Goal: Transaction & Acquisition: Purchase product/service

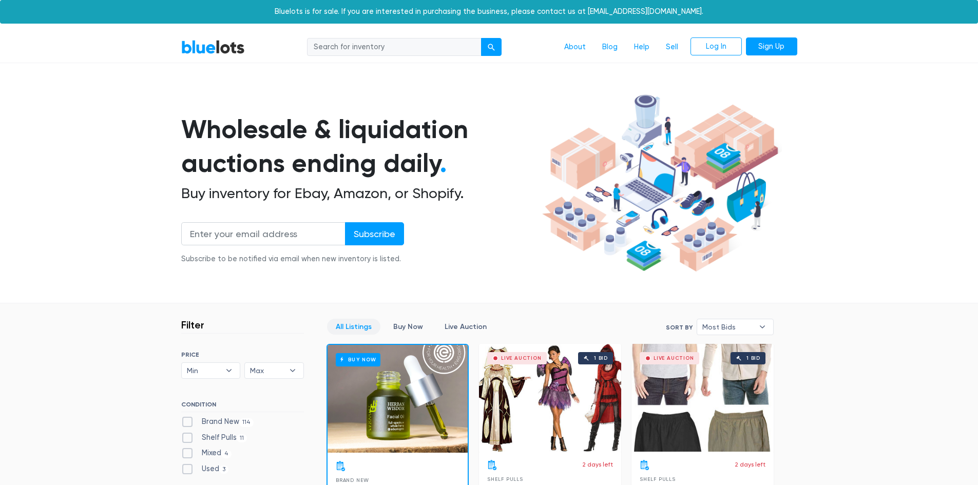
click at [208, 132] on h1 "Wholesale & liquidation auctions ending daily ." at bounding box center [359, 146] width 357 height 68
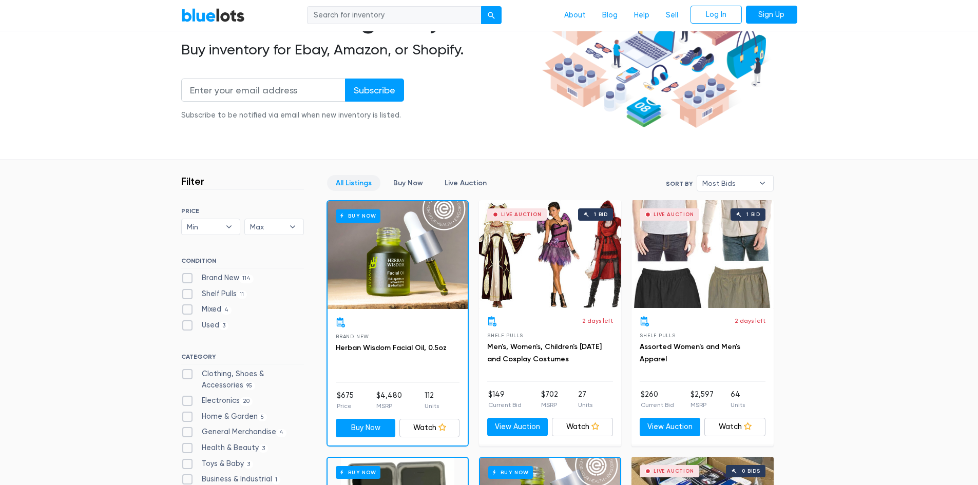
scroll to position [154, 0]
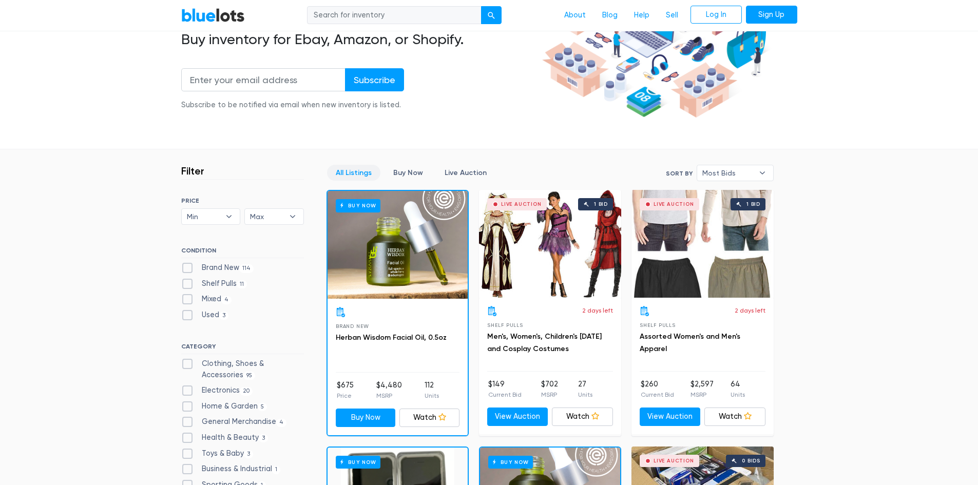
click at [184, 265] on label "Brand New 114" at bounding box center [217, 267] width 73 height 11
click at [184, 265] on New"] "Brand New 114" at bounding box center [184, 265] width 7 height 7
checkbox New"] "true"
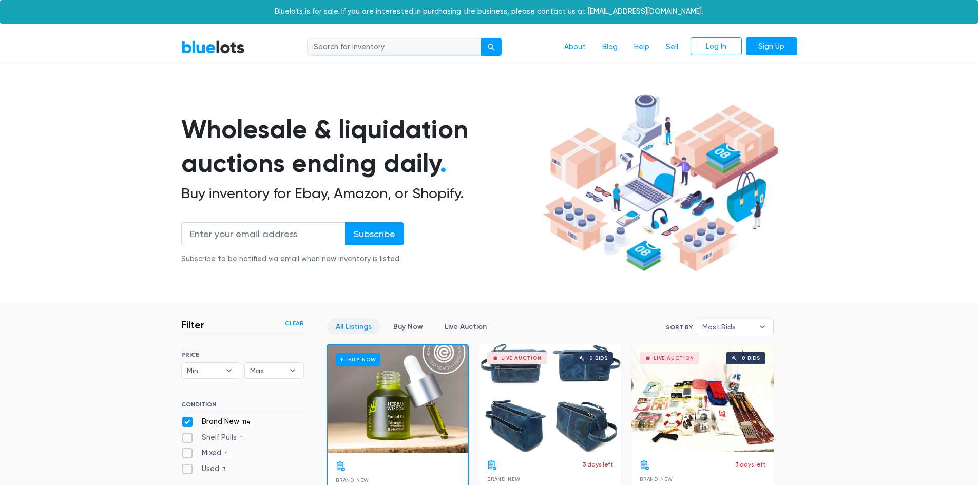
scroll to position [276, 0]
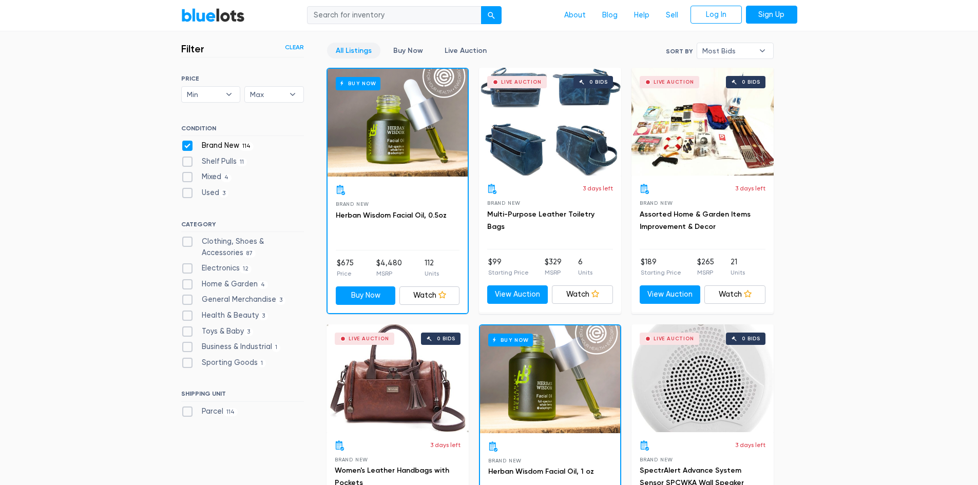
click at [191, 269] on label "Electronics 12" at bounding box center [216, 268] width 71 height 11
click at [188, 269] on input "Electronics 12" at bounding box center [184, 266] width 7 height 7
checkbox input "true"
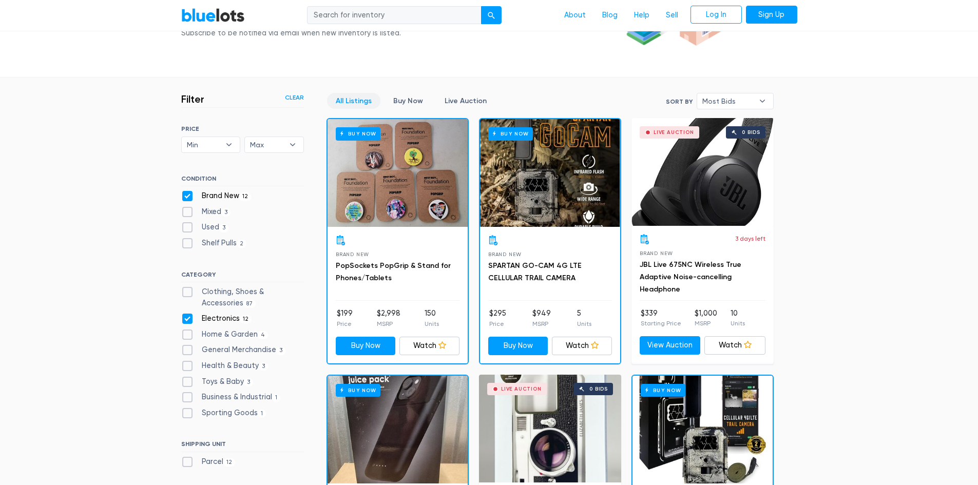
scroll to position [225, 0]
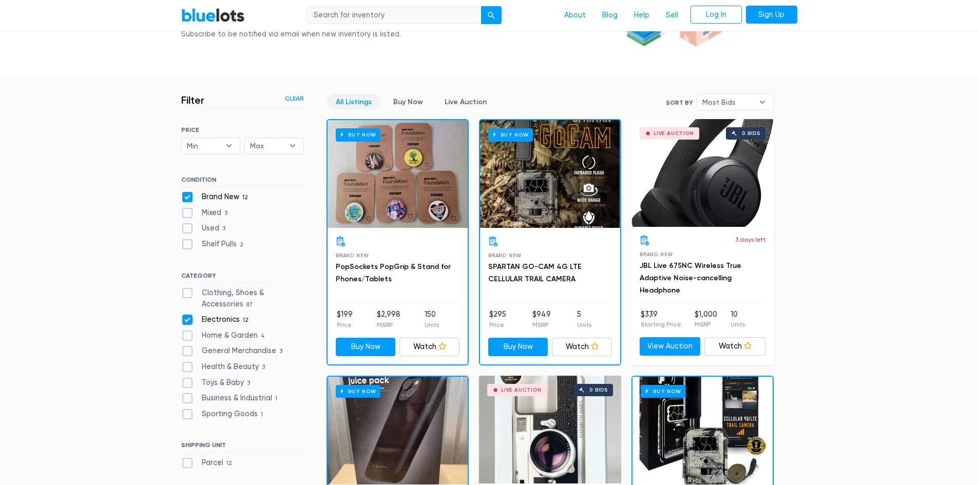
click at [189, 318] on label "Electronics 12" at bounding box center [216, 319] width 71 height 11
click at [188, 318] on input "Electronics 12" at bounding box center [184, 317] width 7 height 7
checkbox input "false"
click at [182, 290] on label "Clothing, Shoes & Accessories 87" at bounding box center [242, 298] width 123 height 22
click at [182, 290] on Accessories"] "Clothing, Shoes & Accessories 87" at bounding box center [184, 290] width 7 height 7
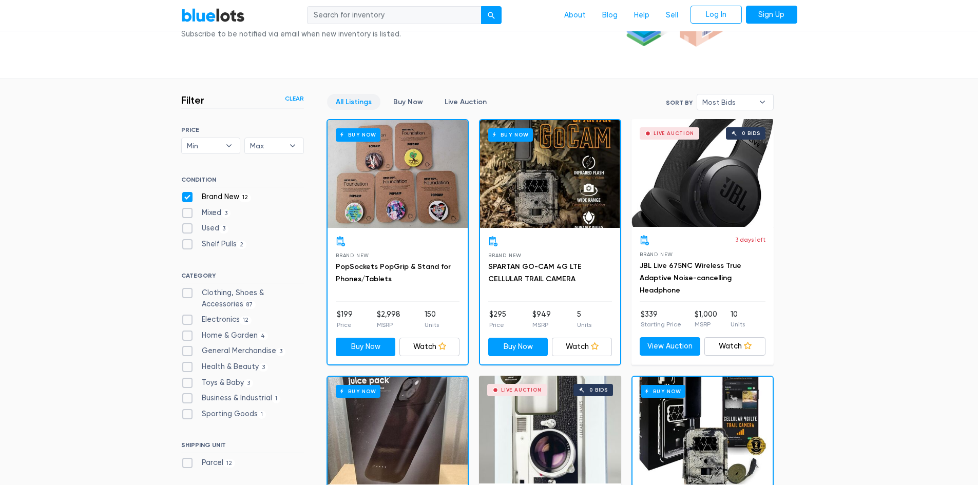
checkbox Accessories"] "true"
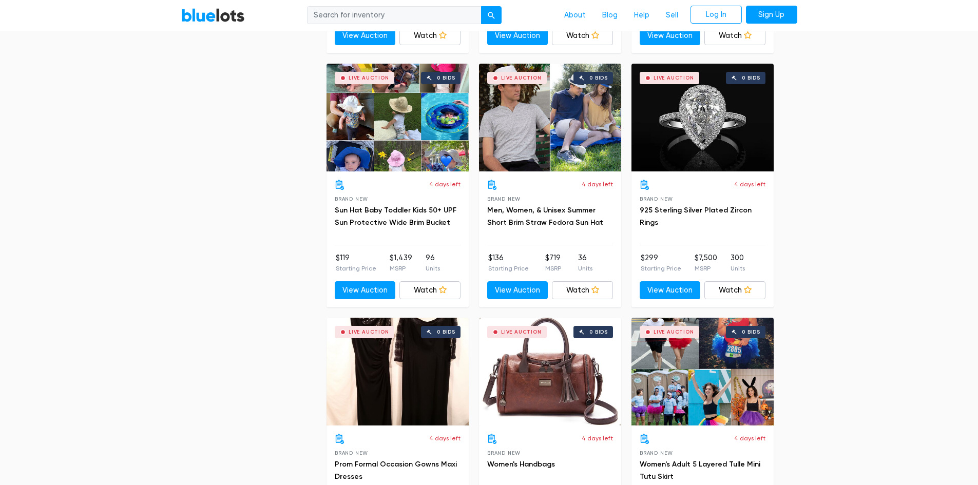
scroll to position [3099, 0]
